Goal: Task Accomplishment & Management: Manage account settings

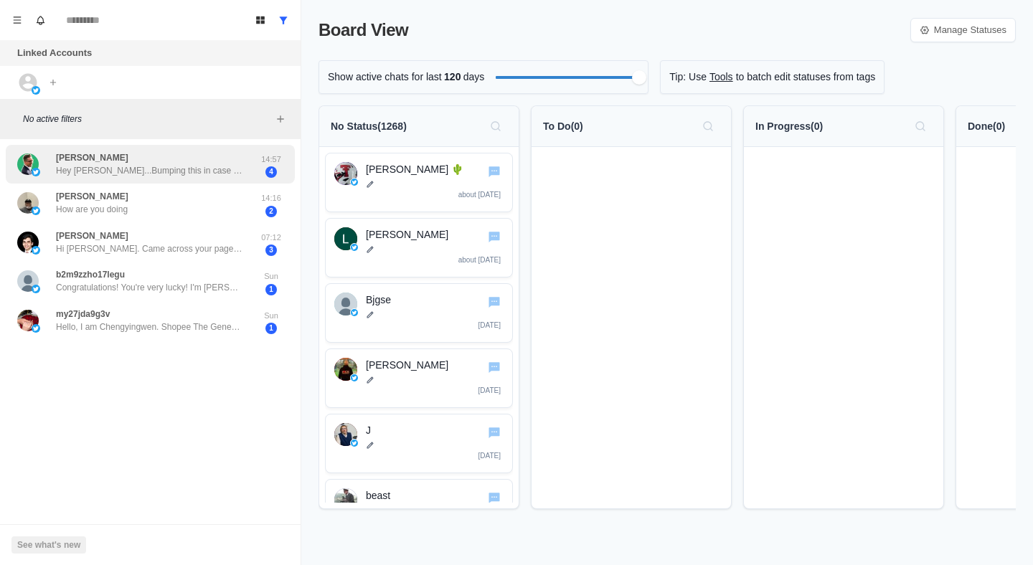
click at [184, 166] on p "Hey [PERSON_NAME]...Bumping this in case life got busy" at bounding box center [149, 170] width 187 height 13
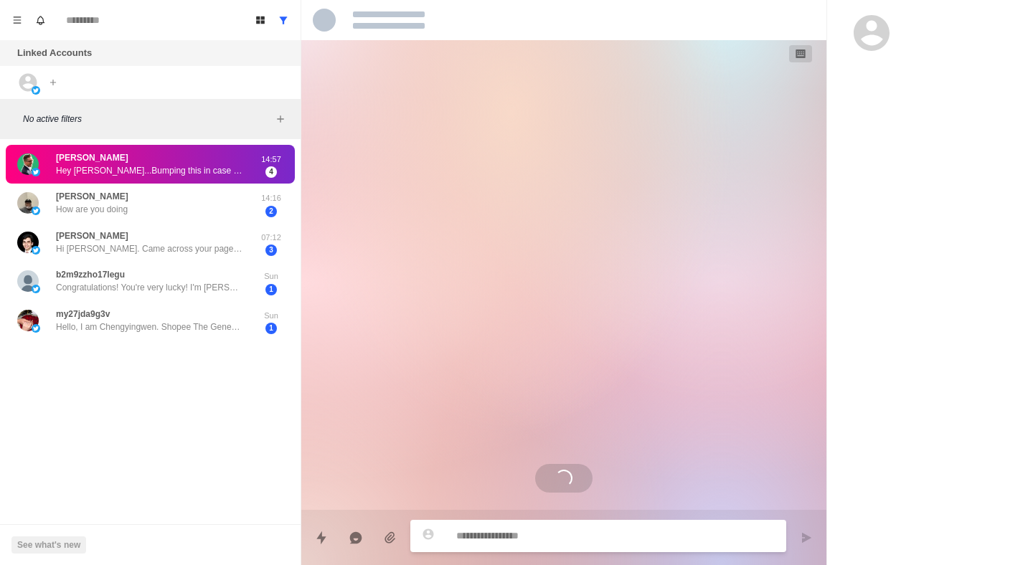
scroll to position [118, 0]
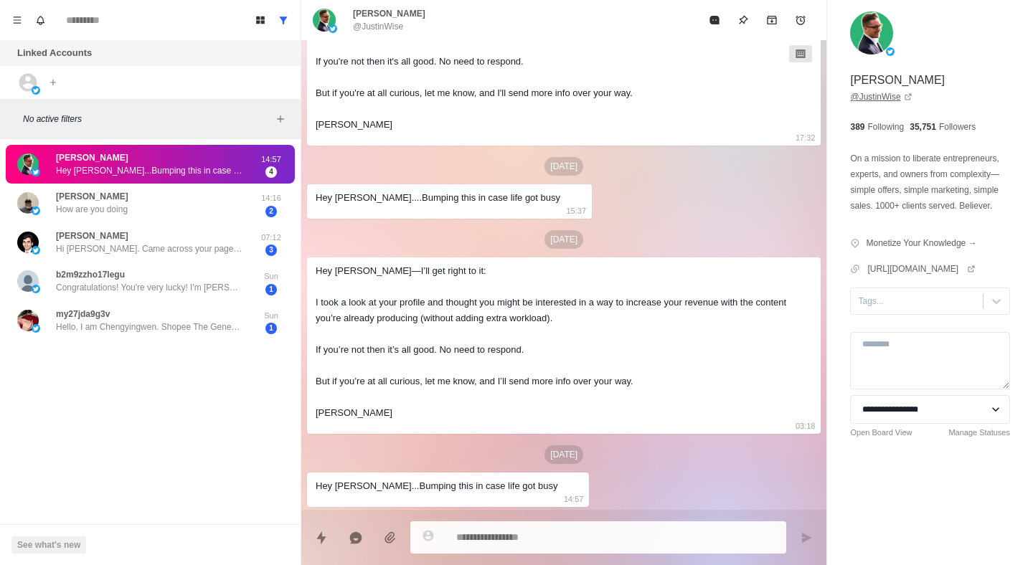
click at [895, 92] on link "@ JustinWise" at bounding box center [881, 96] width 62 height 13
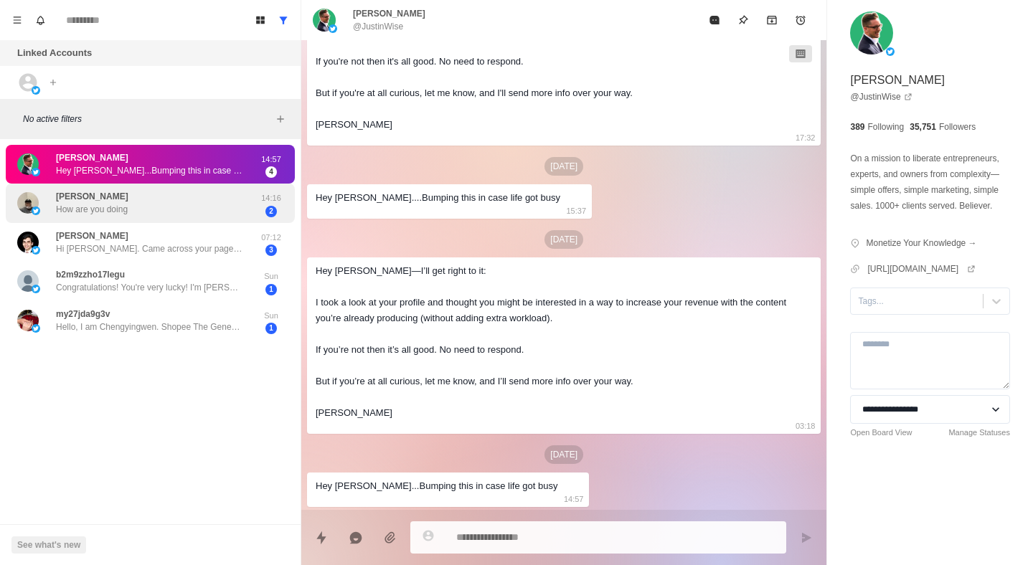
click at [193, 215] on div "[PERSON_NAME] How are you doing" at bounding box center [135, 203] width 236 height 28
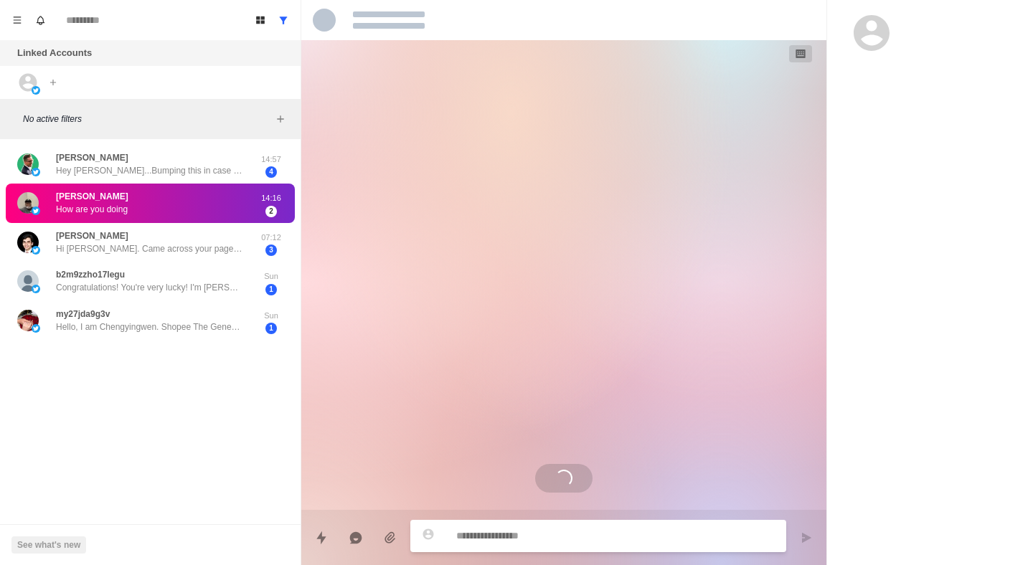
scroll to position [0, 0]
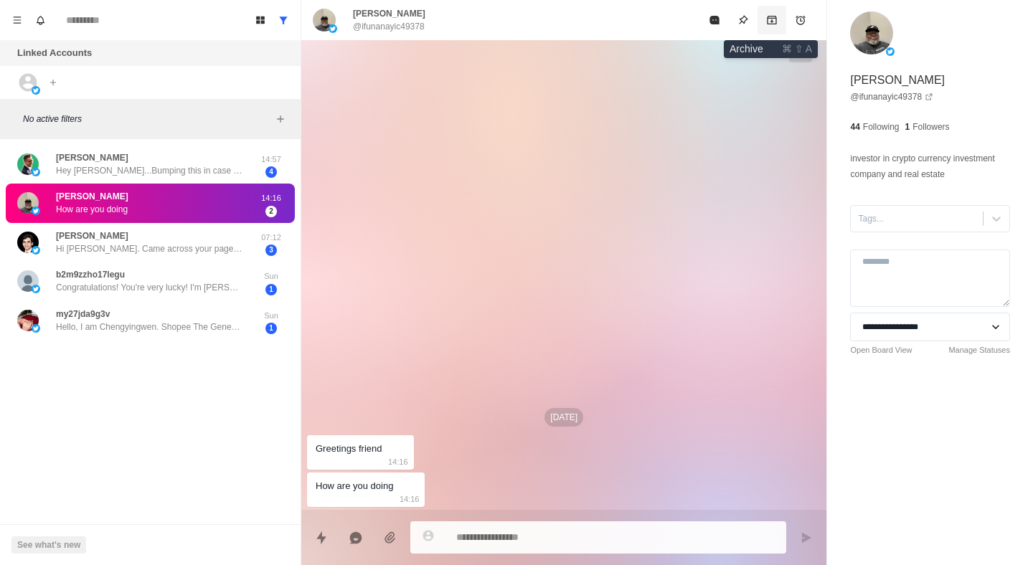
click at [773, 22] on icon "Archive" at bounding box center [772, 20] width 9 height 9
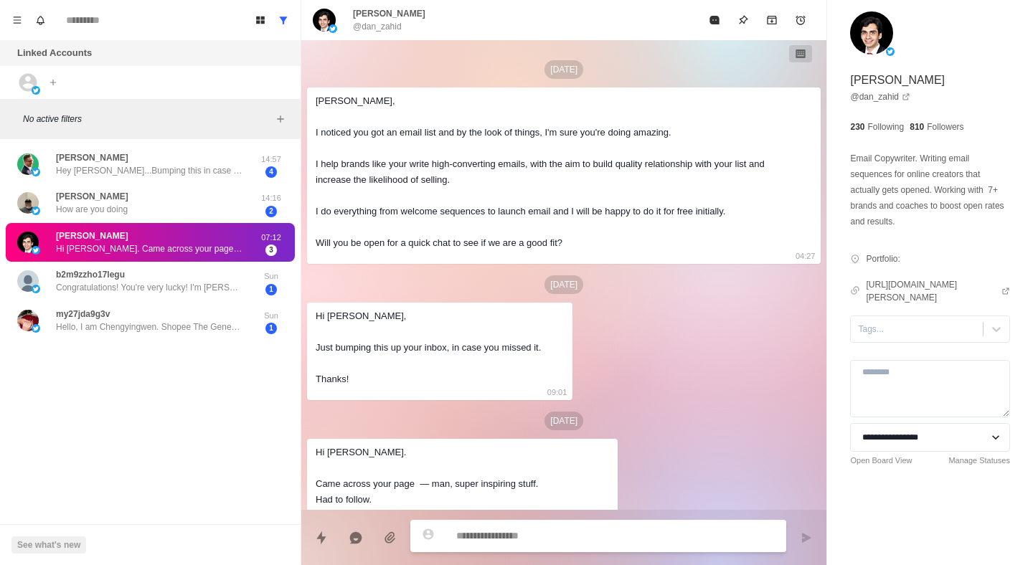
scroll to position [45, 0]
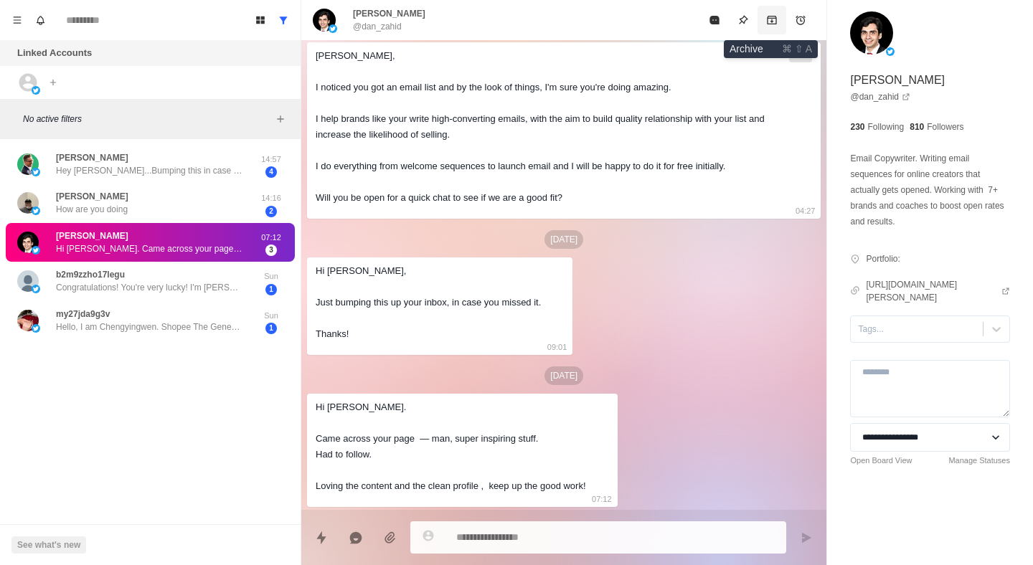
click at [771, 21] on icon "Archive" at bounding box center [771, 19] width 11 height 11
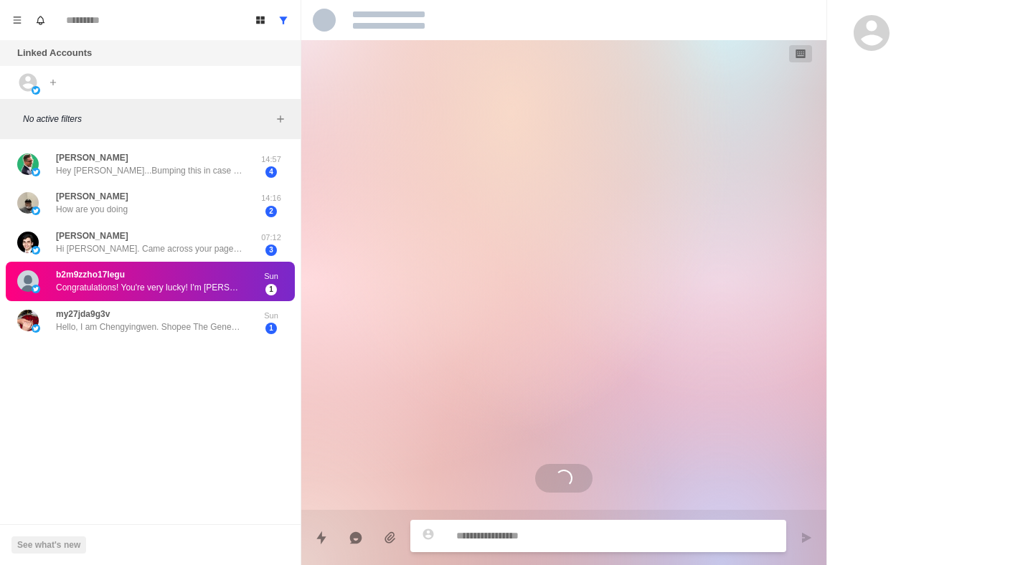
scroll to position [0, 0]
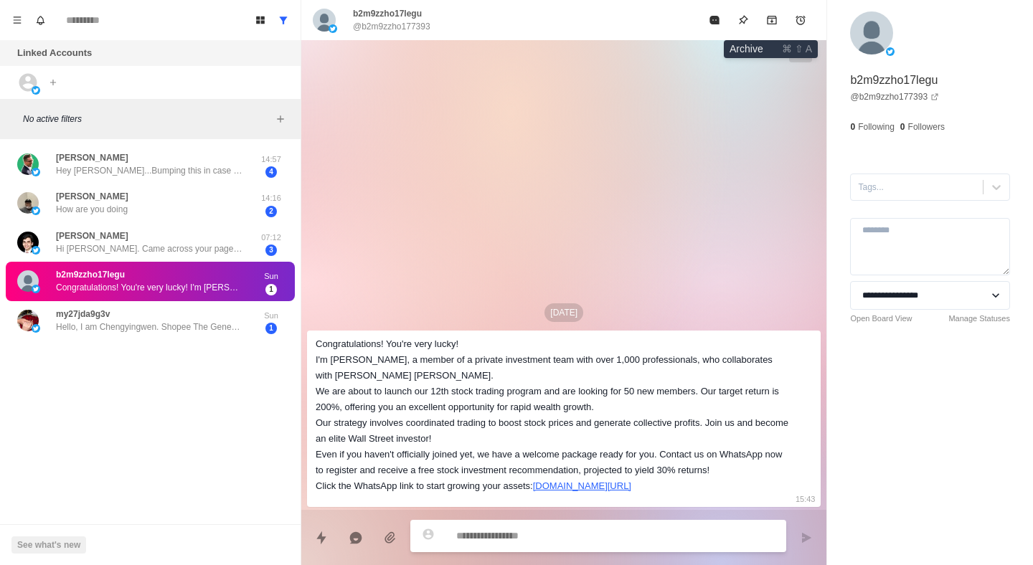
click at [771, 21] on icon "Archive" at bounding box center [771, 19] width 11 height 11
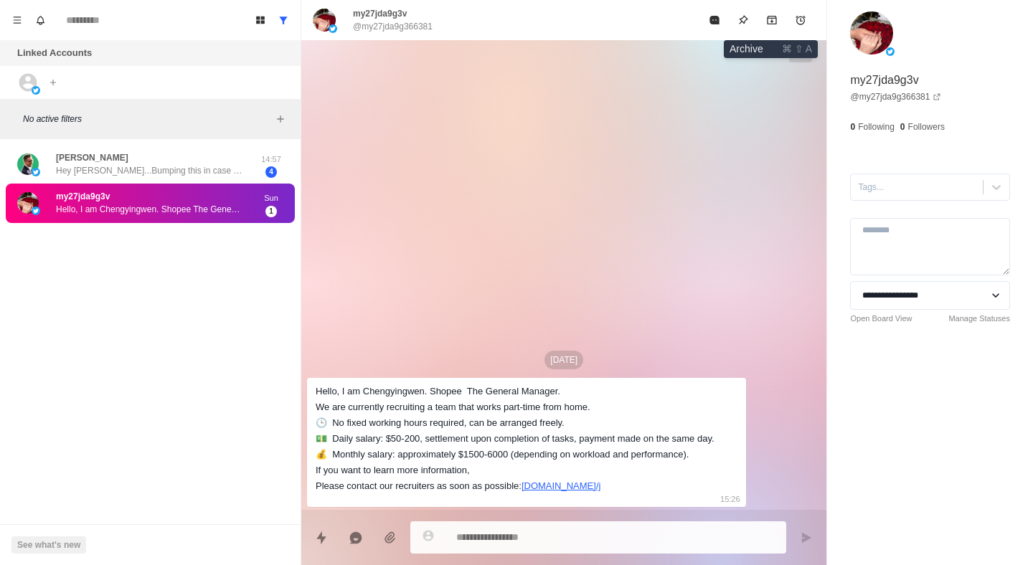
click at [771, 21] on icon "Archive" at bounding box center [771, 19] width 11 height 11
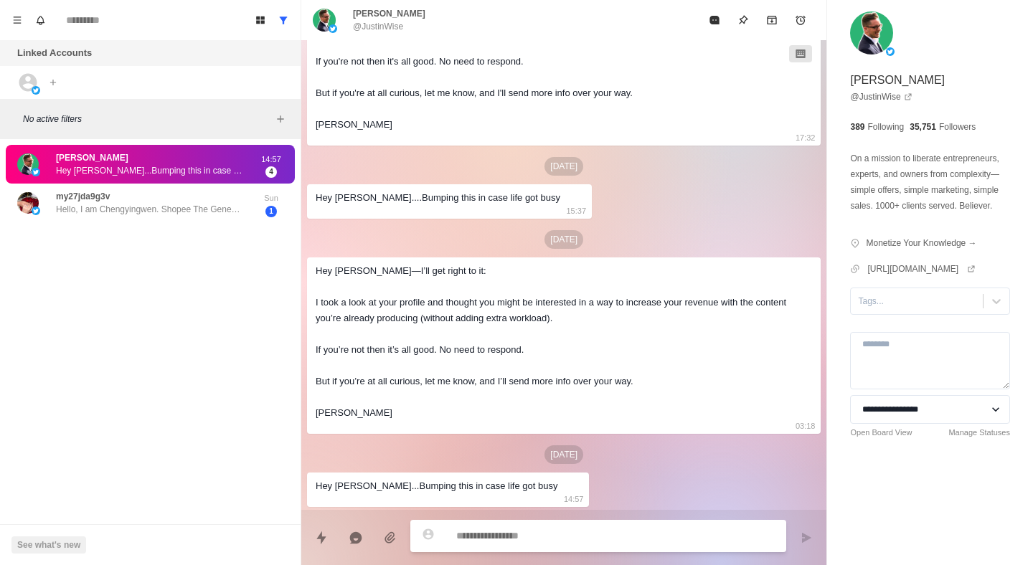
type textarea "*"
